Goal: Task Accomplishment & Management: Manage account settings

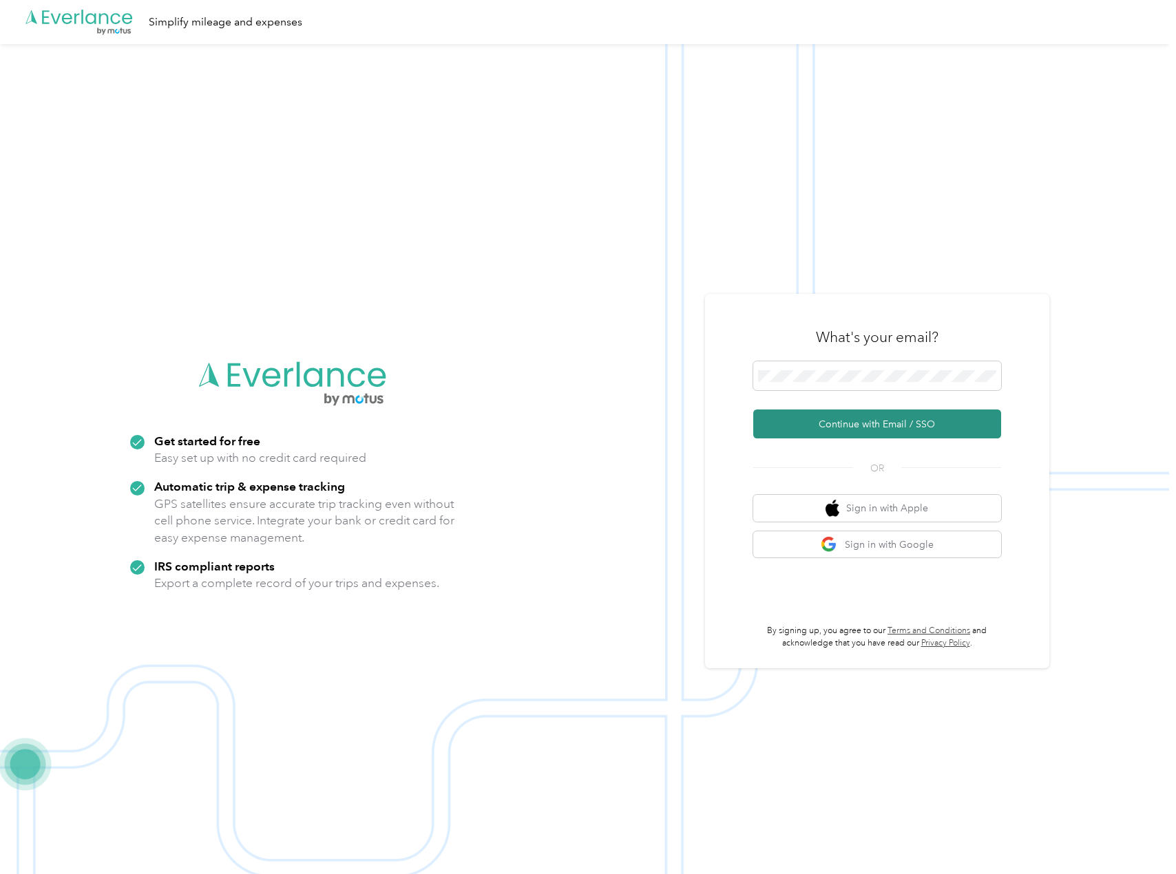
click at [849, 431] on button "Continue with Email / SSO" at bounding box center [877, 424] width 248 height 29
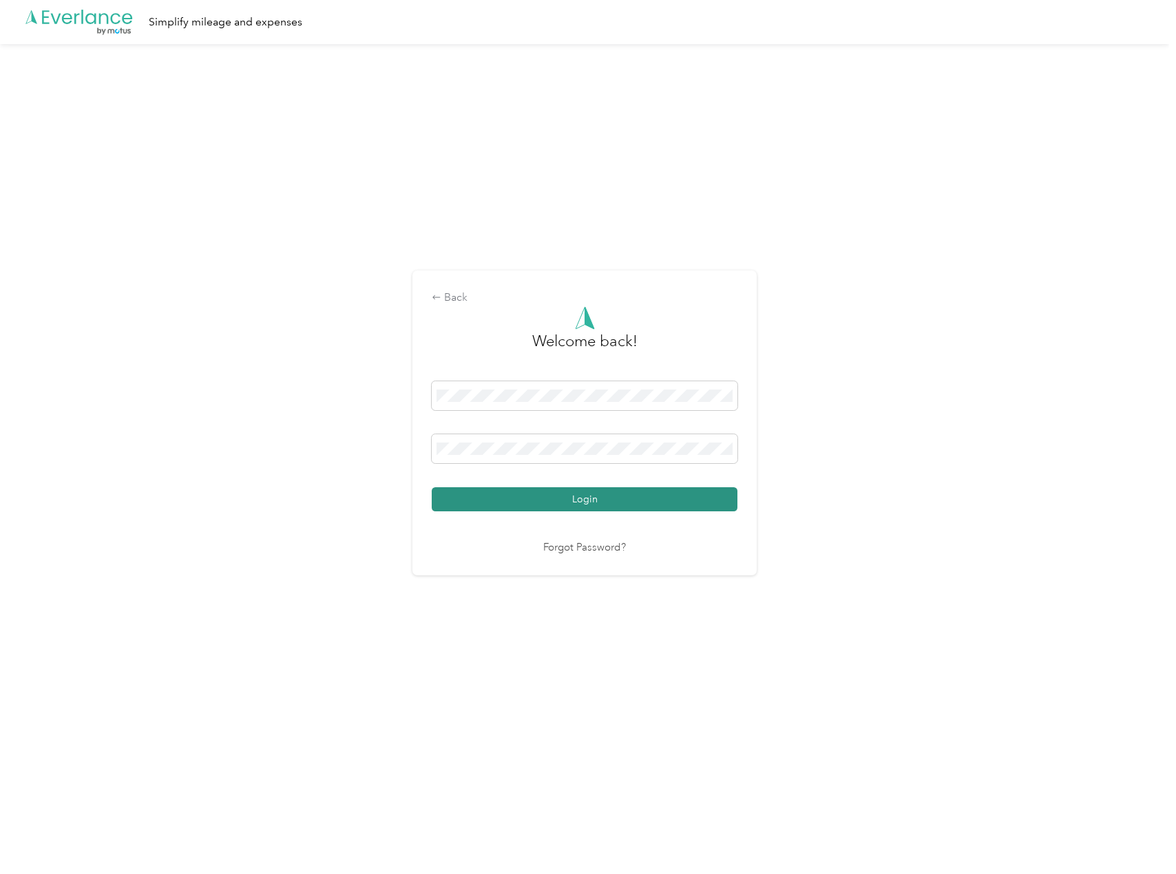
click at [572, 494] on button "Login" at bounding box center [585, 499] width 306 height 24
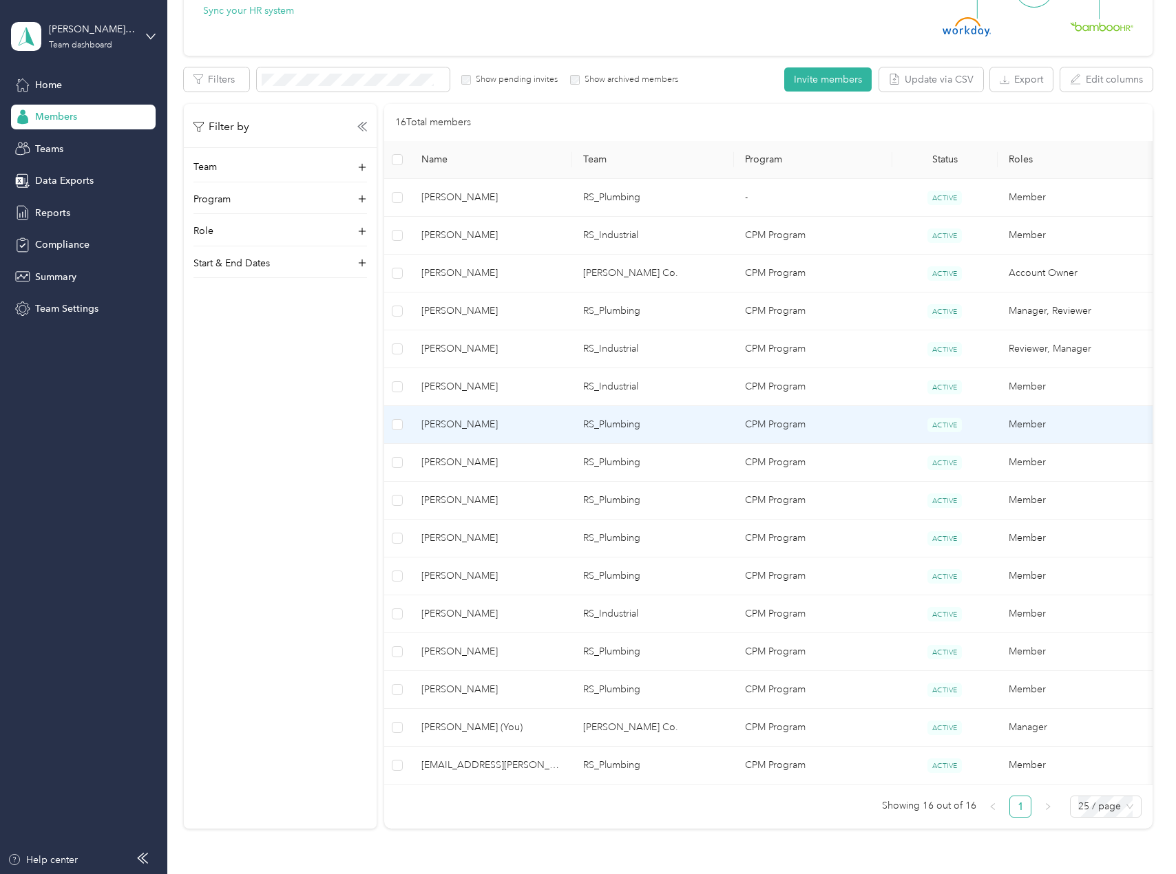
scroll to position [298, 0]
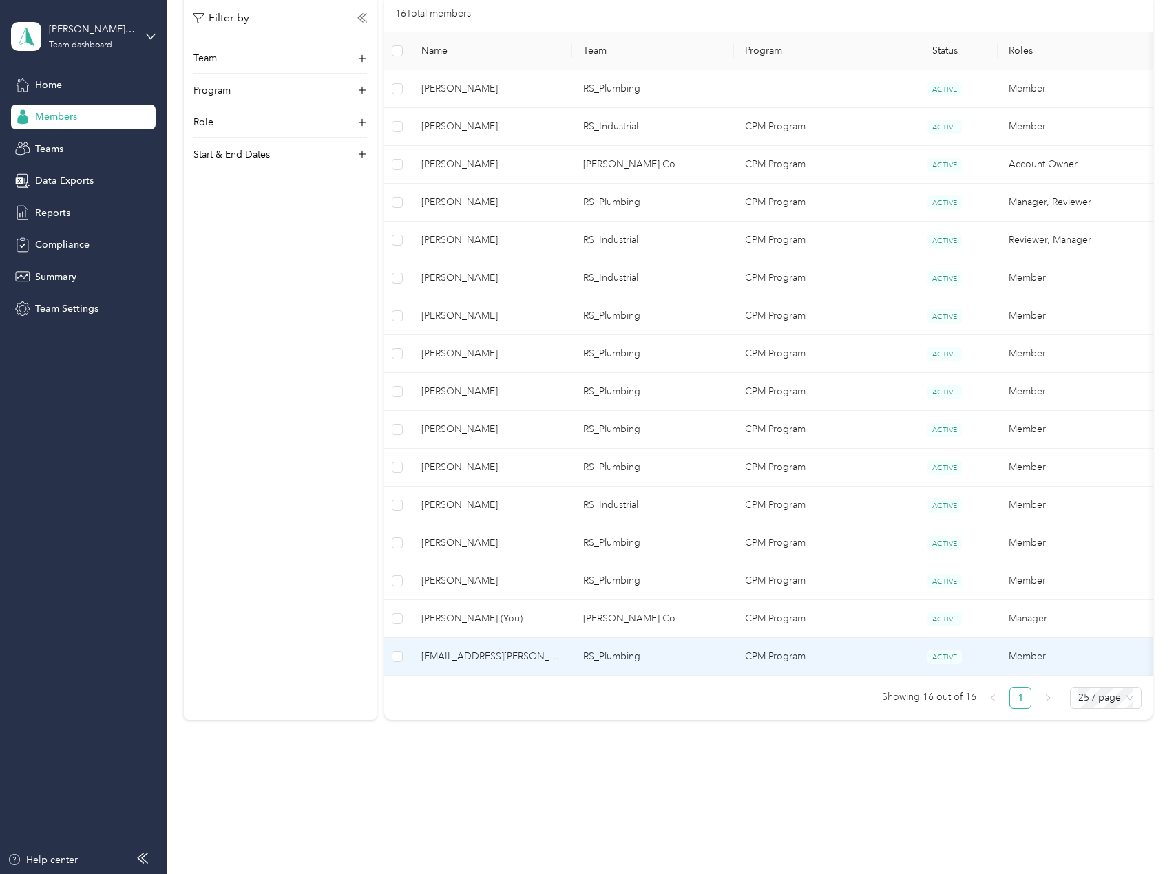
click at [500, 661] on span "[EMAIL_ADDRESS][PERSON_NAME][DOMAIN_NAME]" at bounding box center [491, 656] width 140 height 15
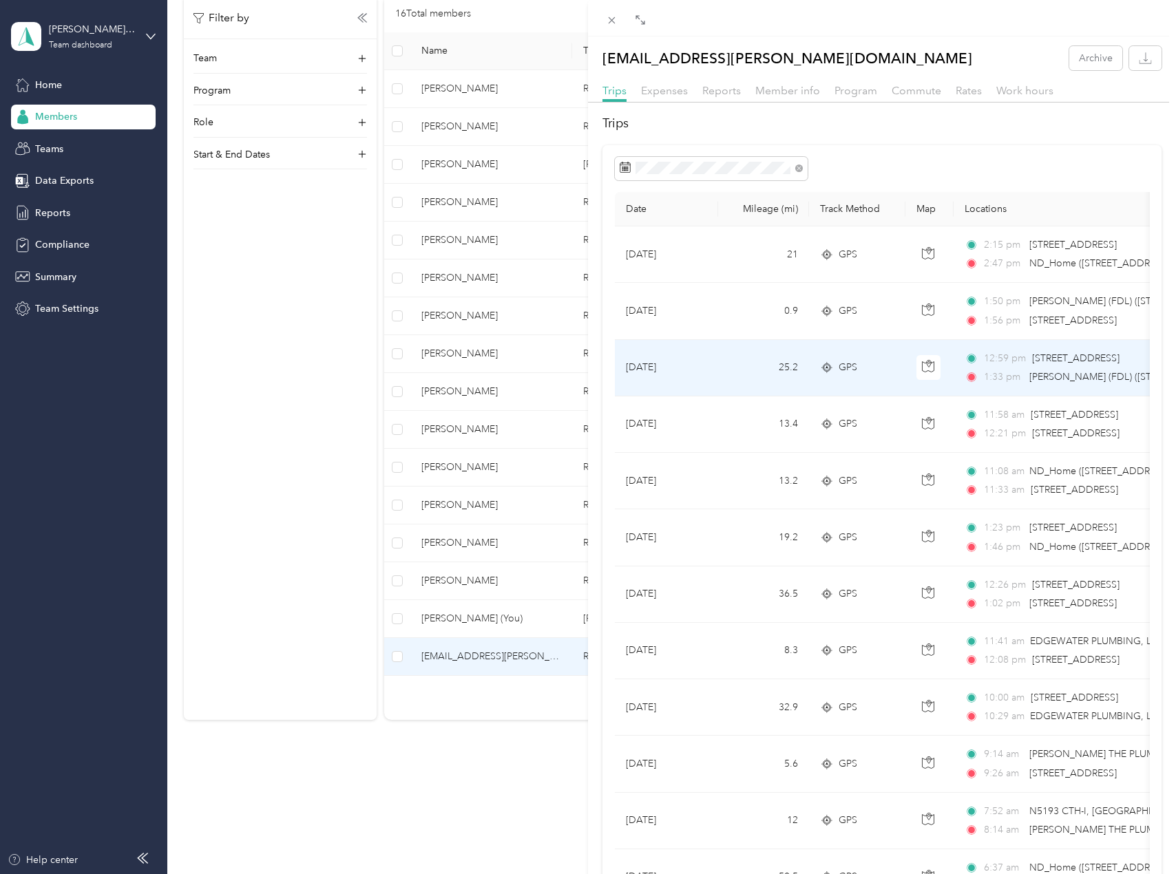
click at [723, 374] on td "25.2" at bounding box center [763, 368] width 91 height 56
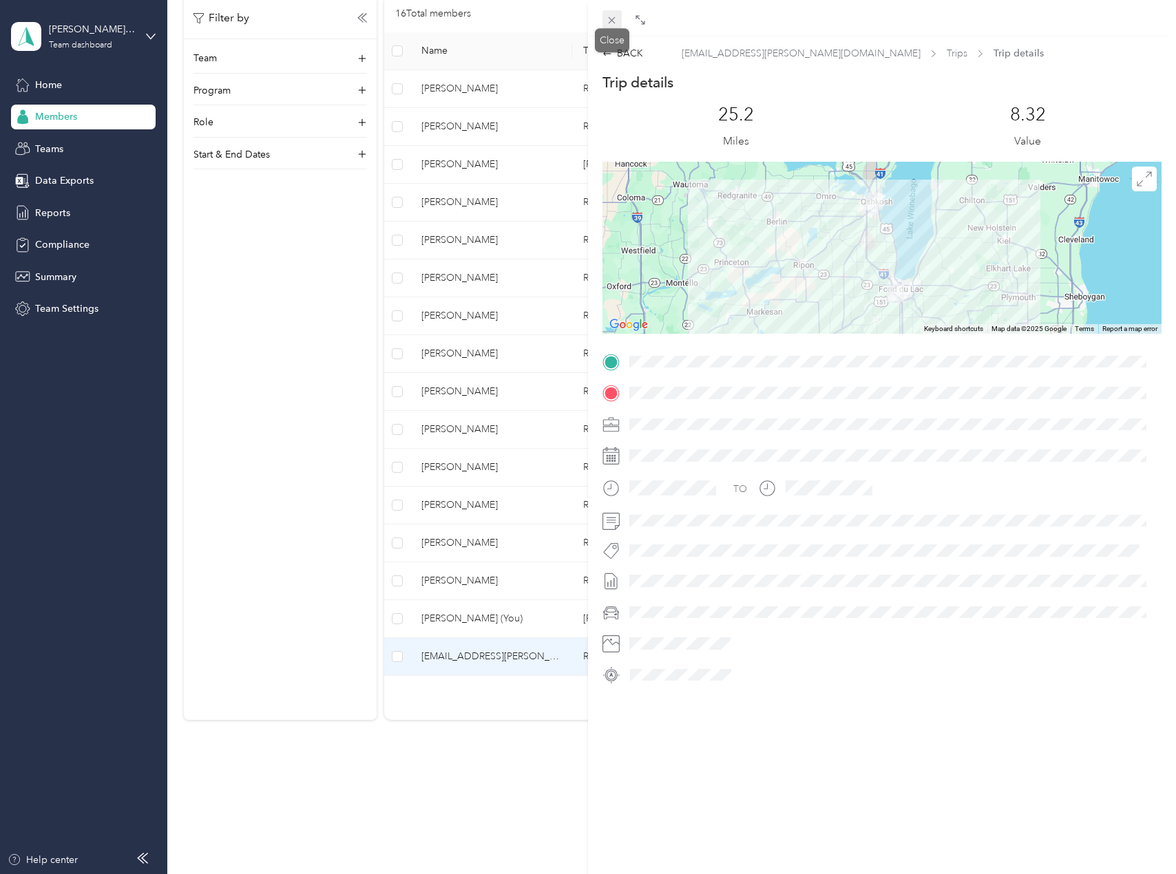
click at [613, 23] on icon at bounding box center [612, 20] width 12 height 12
